Goal: Transaction & Acquisition: Subscribe to service/newsletter

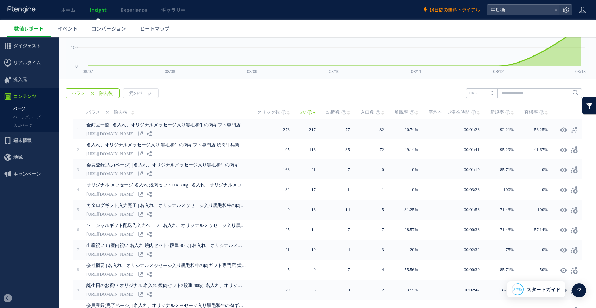
scroll to position [67, 0]
click at [26, 141] on span "端末情報" at bounding box center [22, 140] width 18 height 17
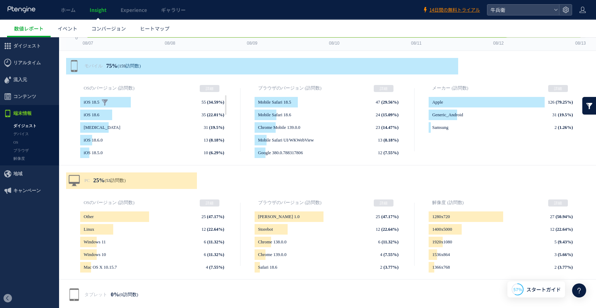
scroll to position [96, 0]
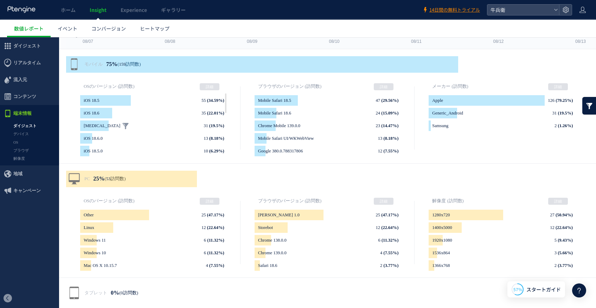
click at [204, 123] on b "31" at bounding box center [205, 125] width 5 height 5
click at [28, 81] on span "流入元" at bounding box center [29, 79] width 59 height 17
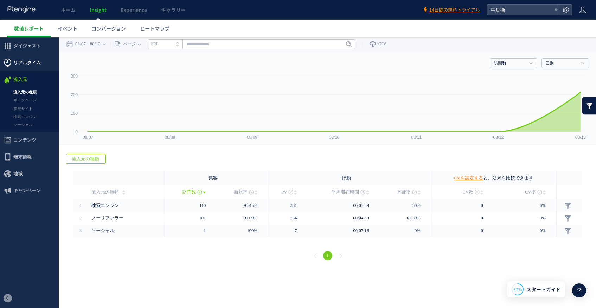
click at [32, 66] on span "リアルタイム" at bounding box center [26, 62] width 27 height 17
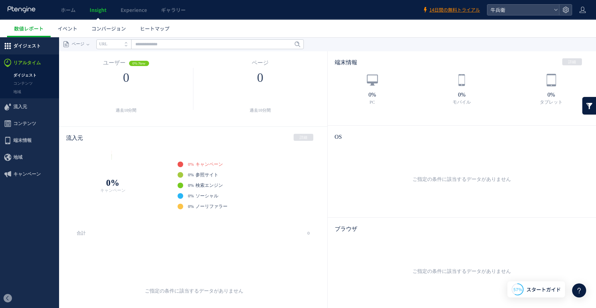
click at [31, 48] on span "ダイジェスト" at bounding box center [26, 46] width 27 height 17
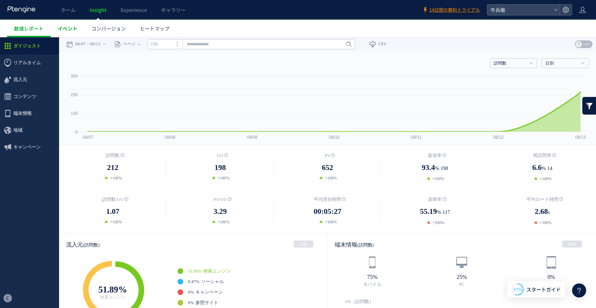
click at [62, 28] on span "イベント" at bounding box center [68, 28] width 20 height 7
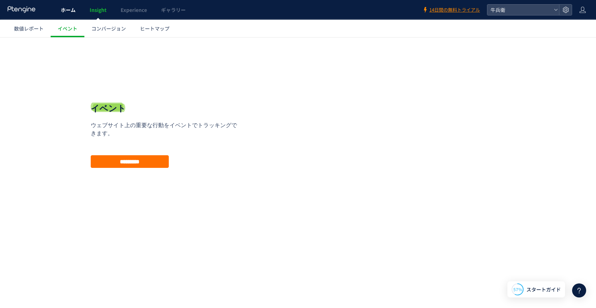
click at [63, 12] on span "ホーム" at bounding box center [68, 9] width 15 height 7
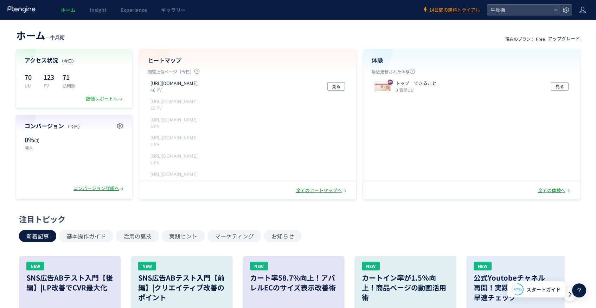
click at [313, 189] on div "全てのヒートマップへ" at bounding box center [322, 190] width 52 height 7
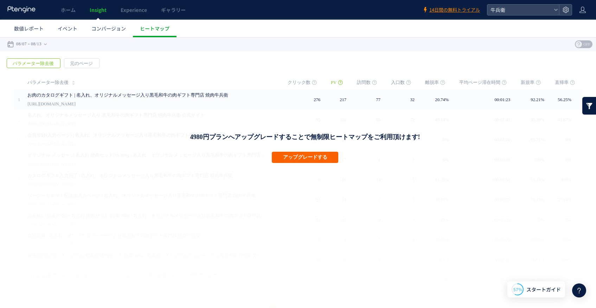
click at [303, 155] on button "アップグレードする" at bounding box center [305, 157] width 66 height 11
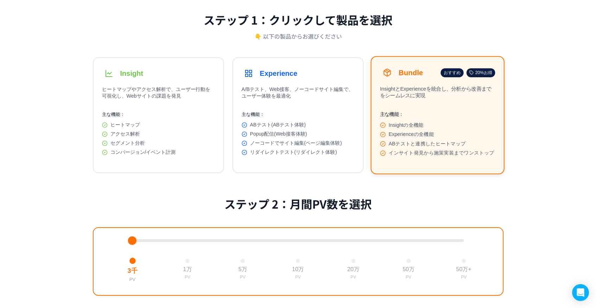
scroll to position [62, 0]
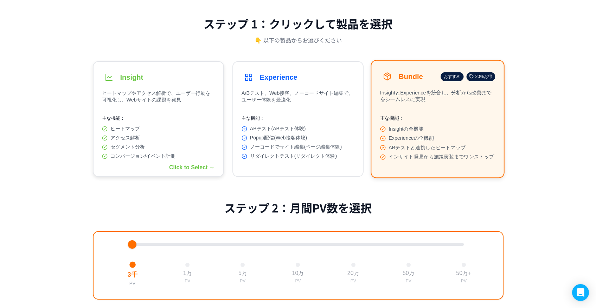
click at [143, 145] on div "ヒートマップ アクセス解析 セグメント分析 コンバージョン/イベント計測" at bounding box center [158, 143] width 113 height 34
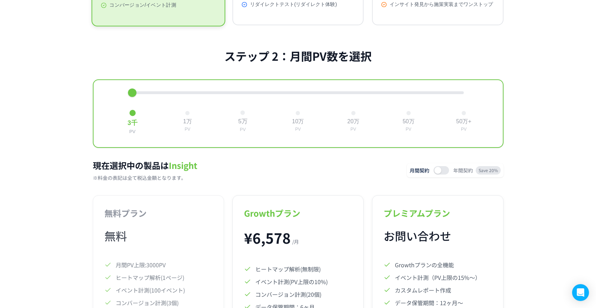
scroll to position [211, 0]
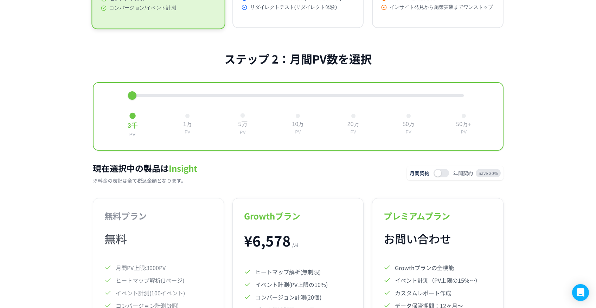
click at [240, 128] on div "5万" at bounding box center [242, 125] width 9 height 8
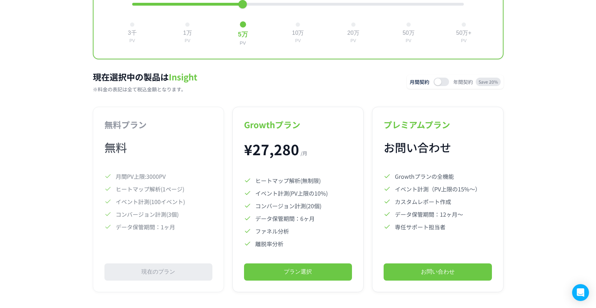
scroll to position [303, 0]
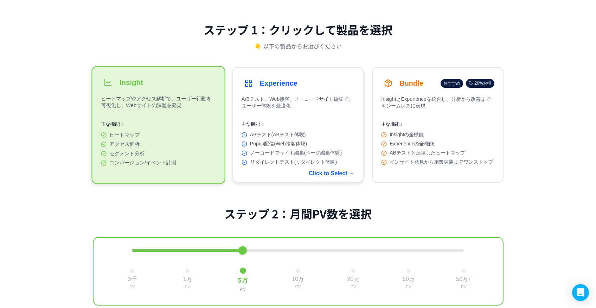
click at [281, 93] on button "Experience A/Bテスト、Web接客、ノーコードサイト編集で、ユーザー体験を最適化 主な機能： ABテスト(ABテスト体験) Popup配信(Web…" at bounding box center [297, 125] width 131 height 116
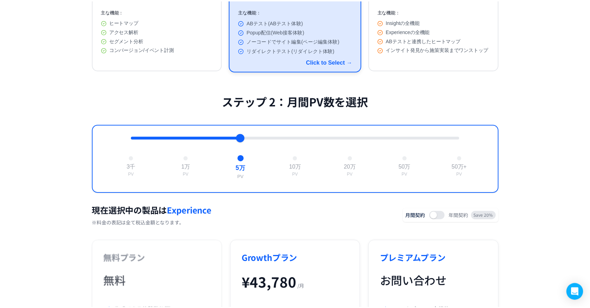
scroll to position [156, 0]
